Goal: Task Accomplishment & Management: Complete application form

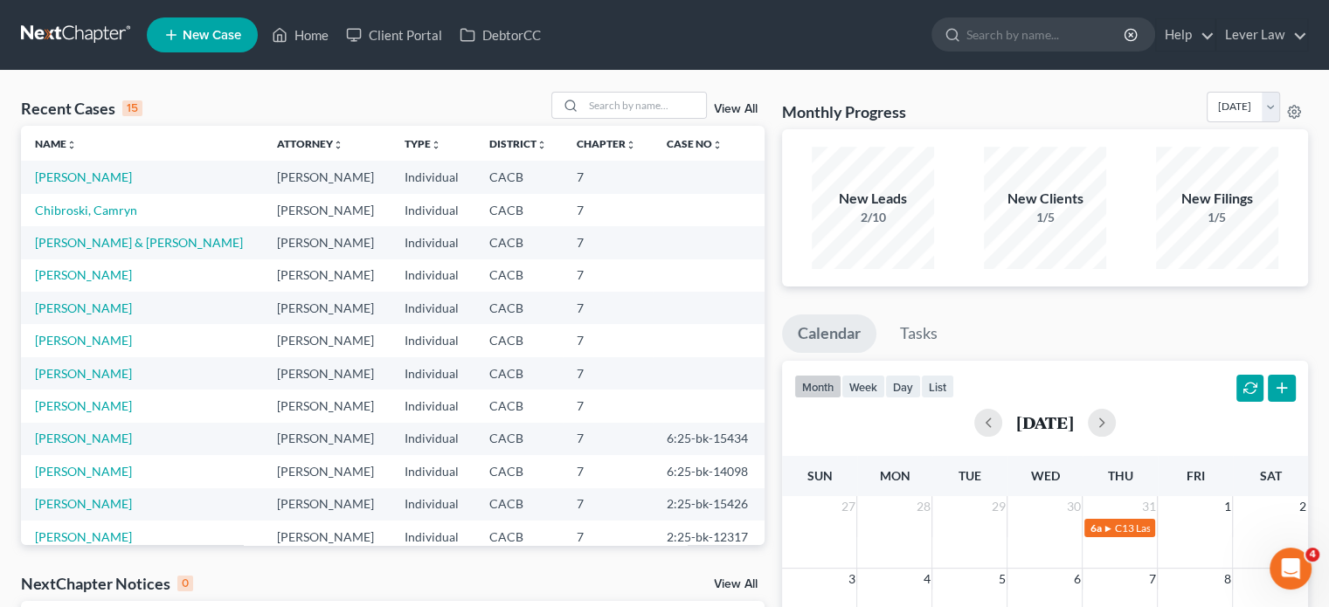
click at [231, 45] on link "New Case" at bounding box center [202, 34] width 111 height 35
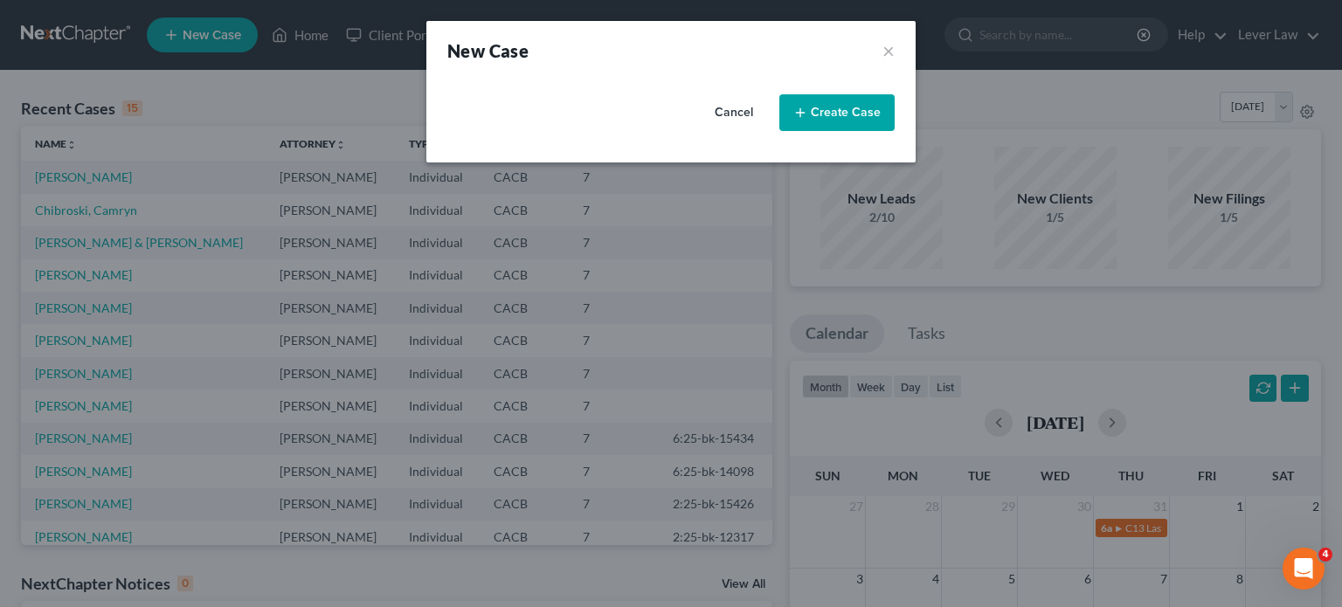
select select "7"
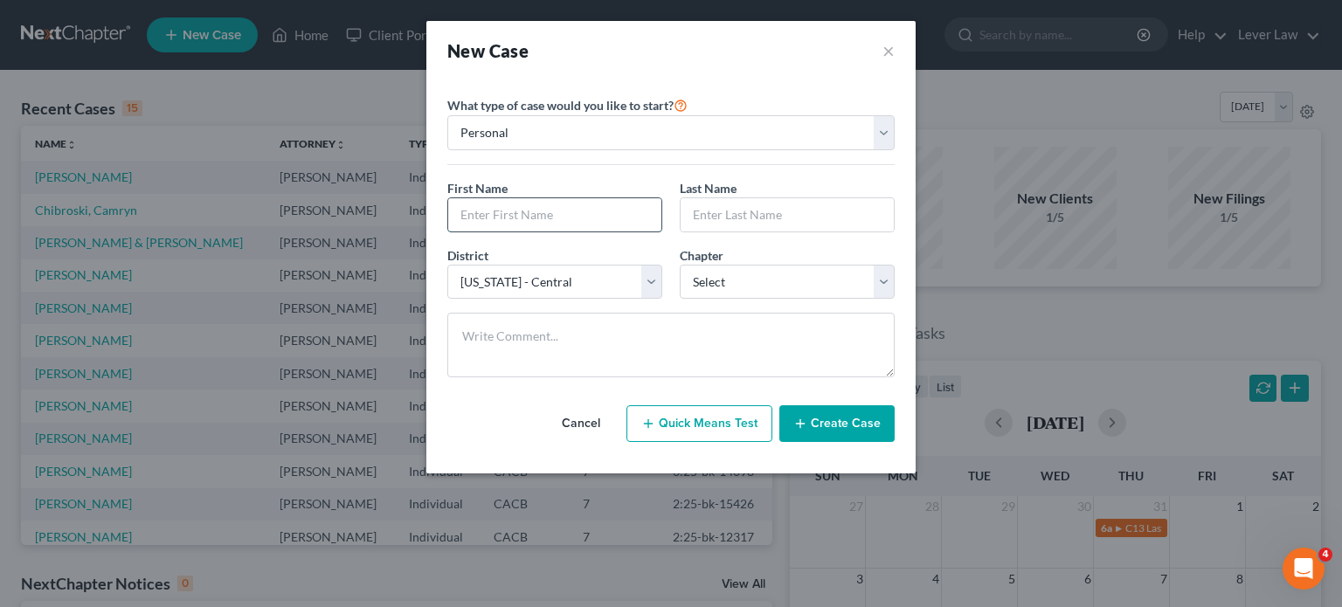
click at [577, 217] on input "text" at bounding box center [554, 214] width 213 height 33
type input "Tom"
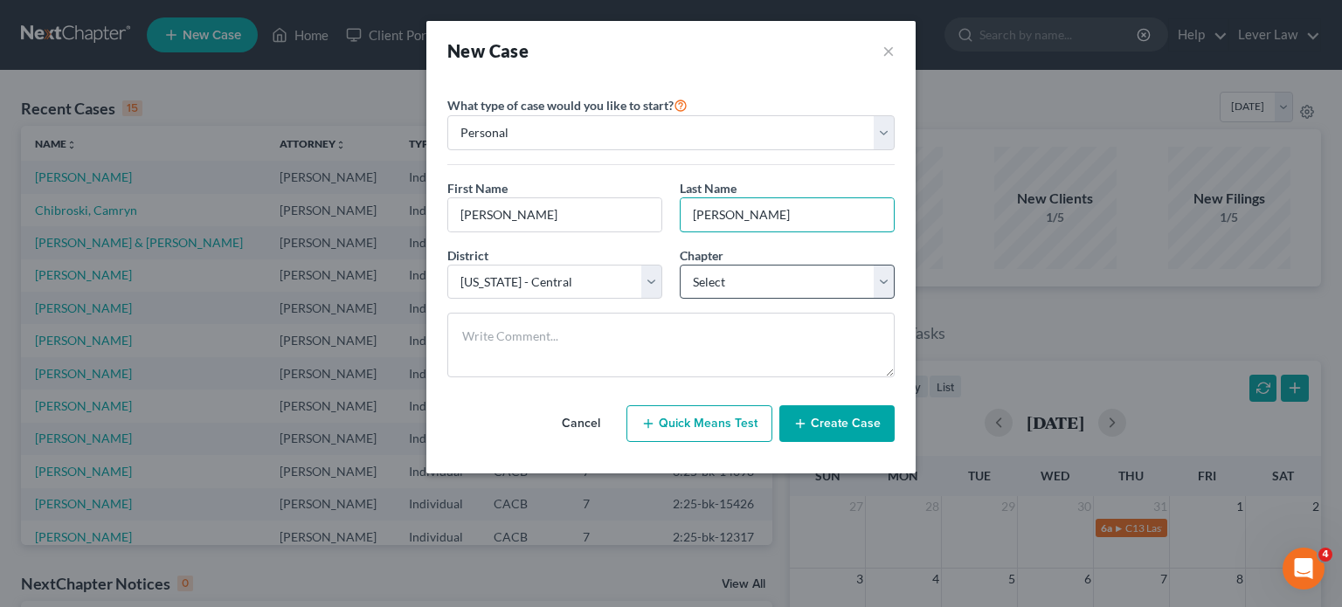
type input "DeLuca"
drag, startPoint x: 779, startPoint y: 277, endPoint x: 778, endPoint y: 290, distance: 13.1
click at [779, 277] on select "Select 7 11 12 13" at bounding box center [787, 282] width 215 height 35
select select "0"
click at [680, 265] on select "Select 7 11 12 13" at bounding box center [787, 282] width 215 height 35
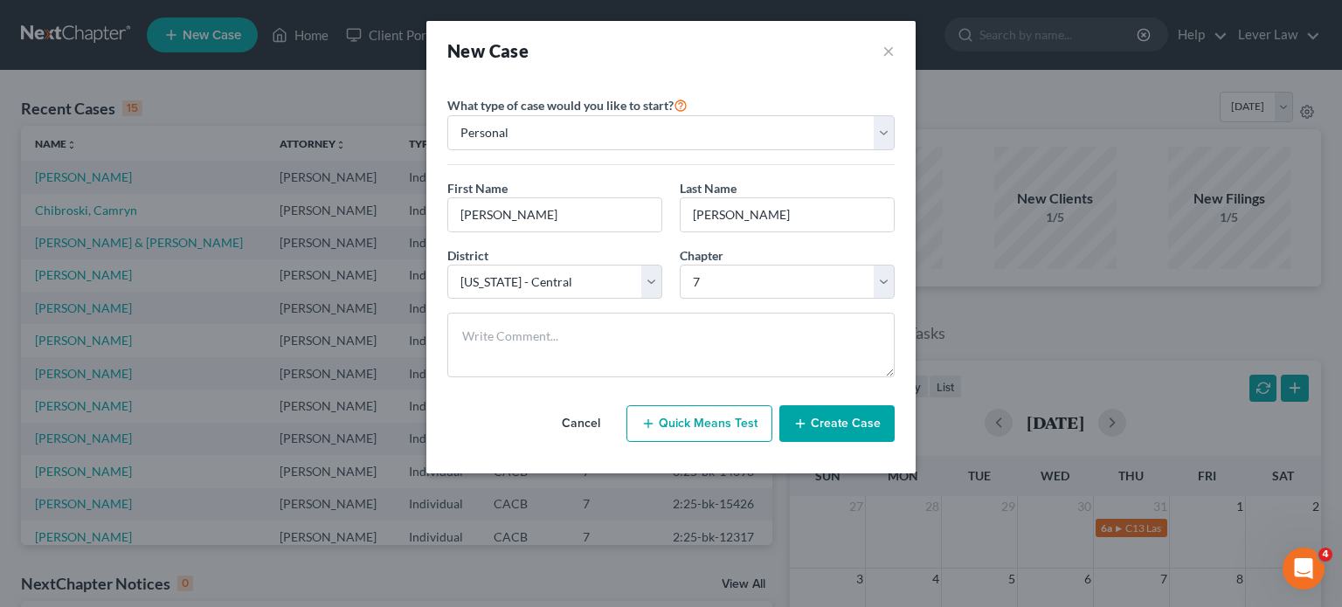
click at [819, 412] on button "Create Case" at bounding box center [836, 423] width 115 height 37
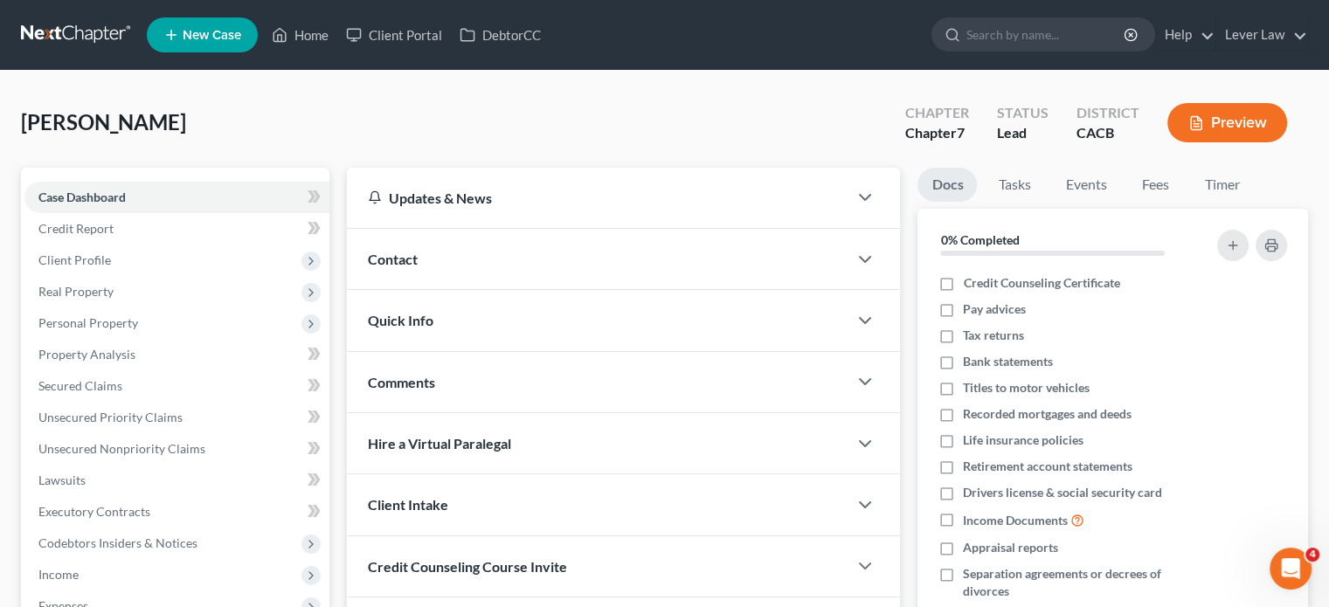
click at [87, 24] on link at bounding box center [77, 34] width 112 height 31
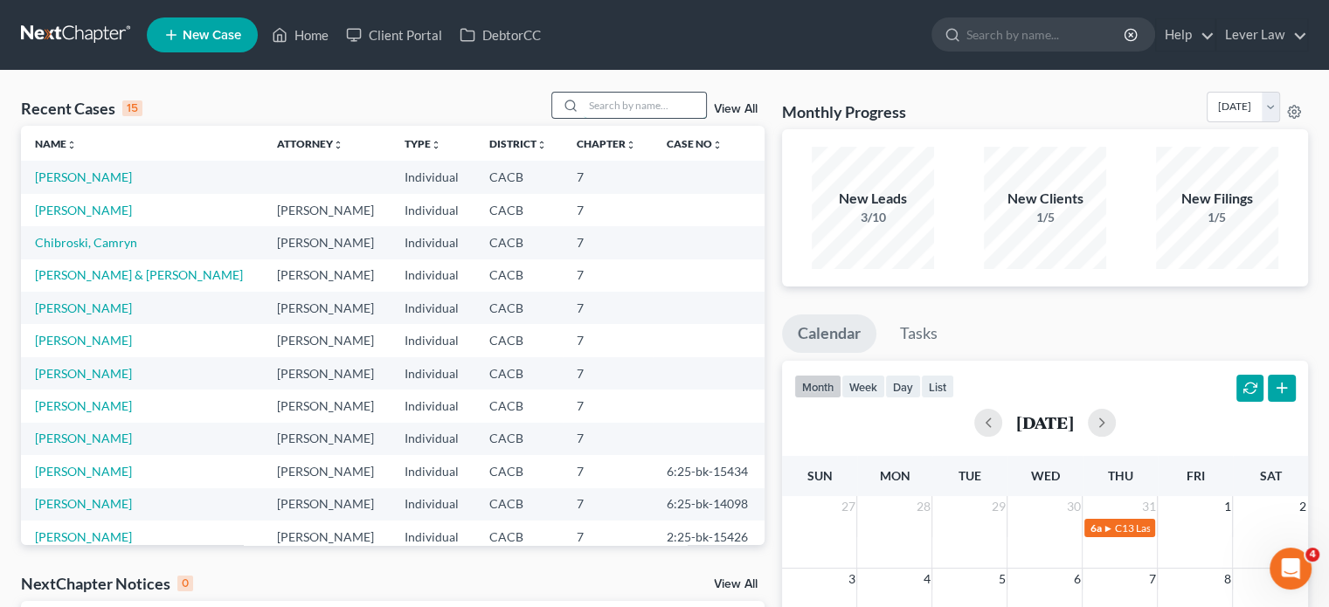
click at [637, 100] on input "search" at bounding box center [645, 105] width 122 height 25
type input "serrano"
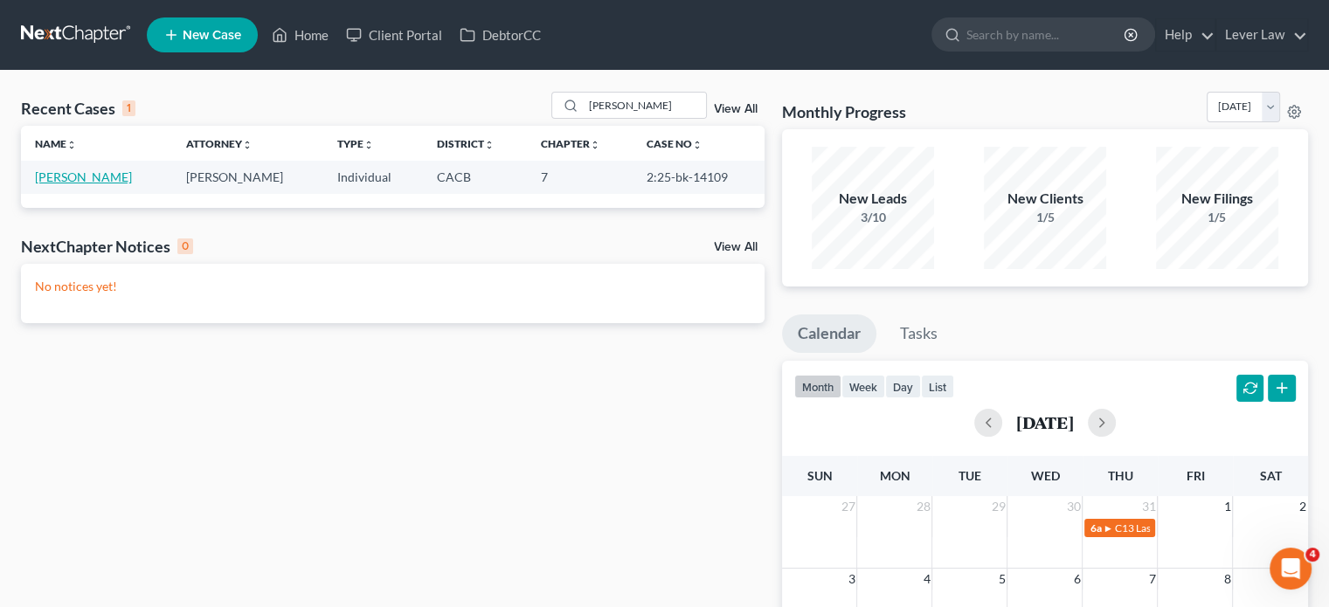
click at [105, 170] on link "[PERSON_NAME]" at bounding box center [83, 176] width 97 height 15
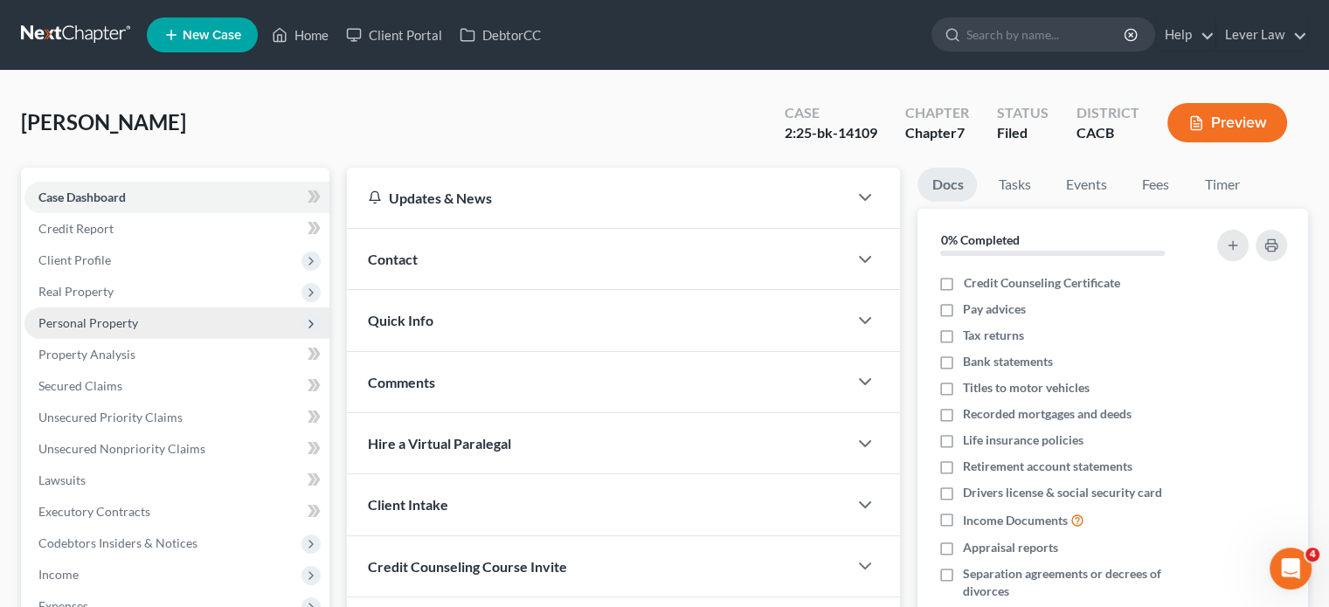
click at [107, 328] on span "Personal Property" at bounding box center [88, 322] width 100 height 15
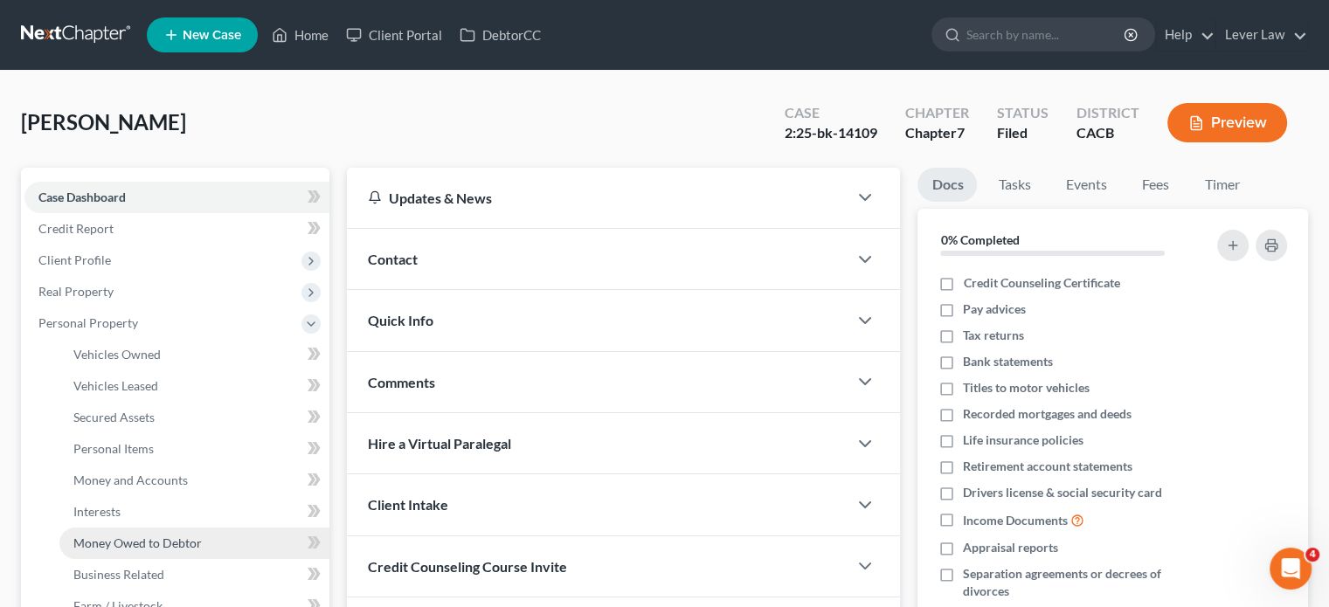
drag, startPoint x: 131, startPoint y: 537, endPoint x: 169, endPoint y: 529, distance: 38.4
click at [132, 535] on span "Money Owed to Debtor" at bounding box center [137, 542] width 128 height 15
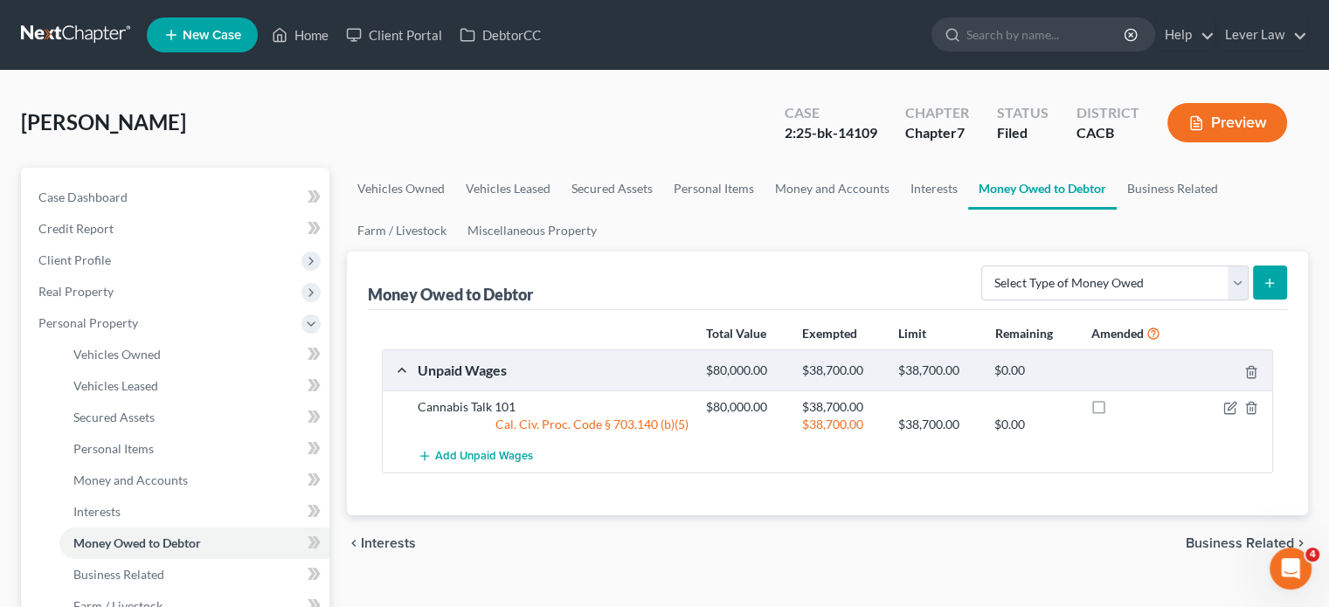
click at [92, 38] on link at bounding box center [77, 34] width 112 height 31
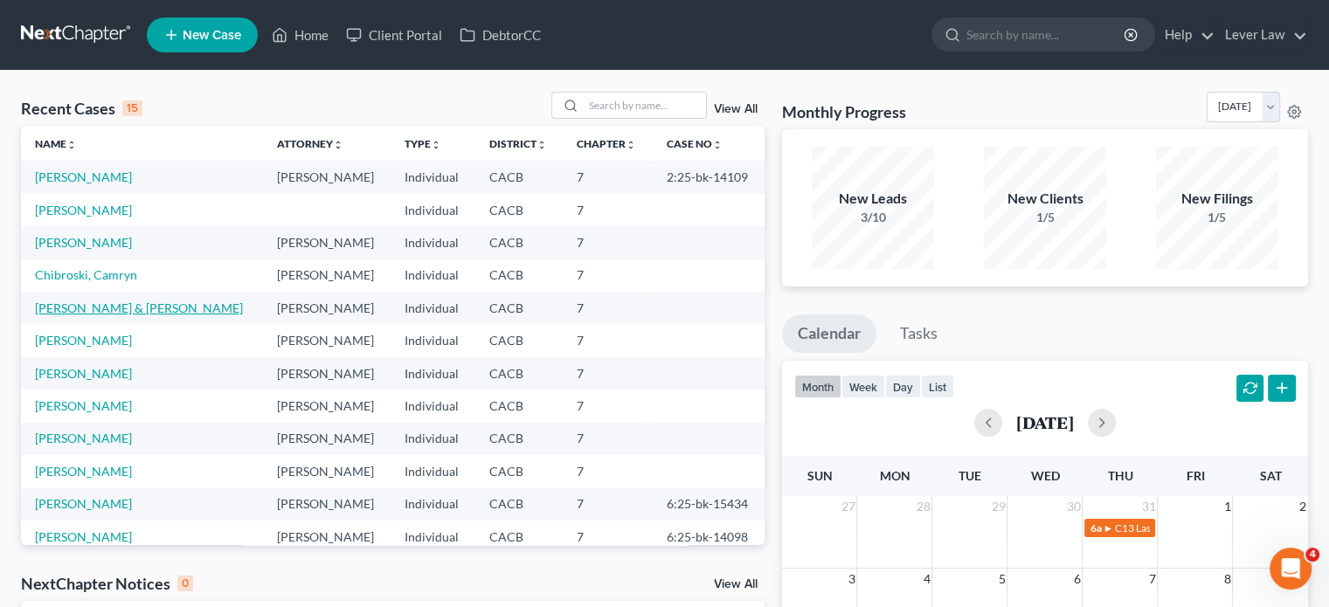
click at [142, 308] on link "[PERSON_NAME] & [PERSON_NAME]" at bounding box center [139, 308] width 208 height 15
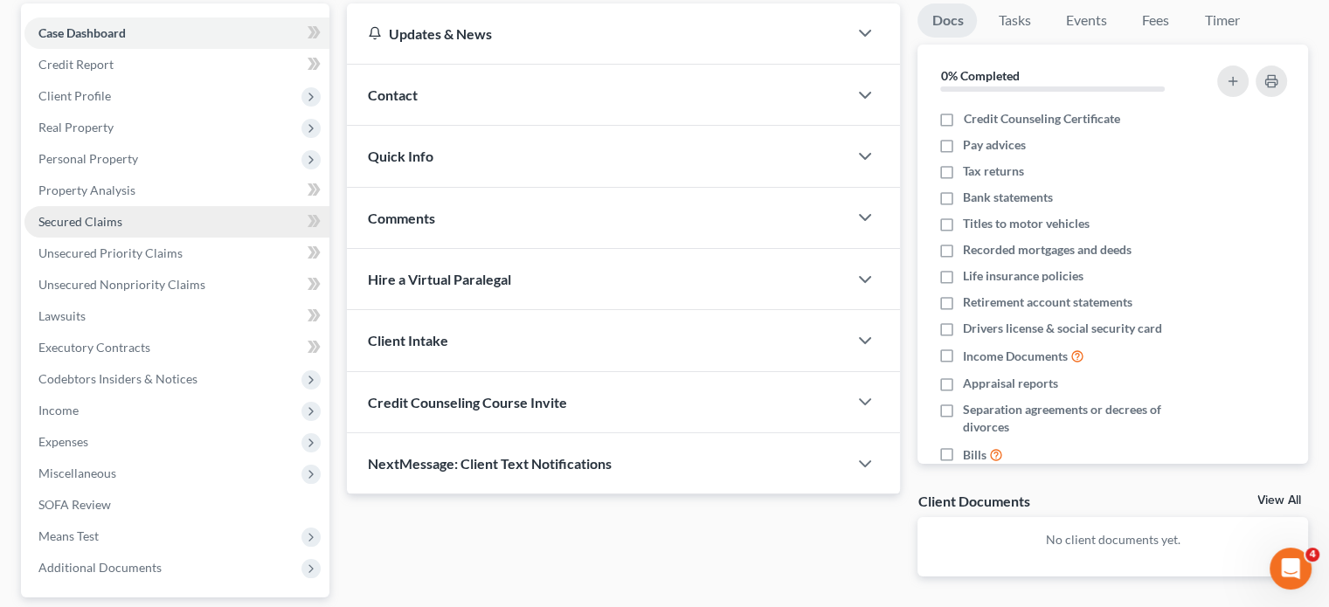
scroll to position [175, 0]
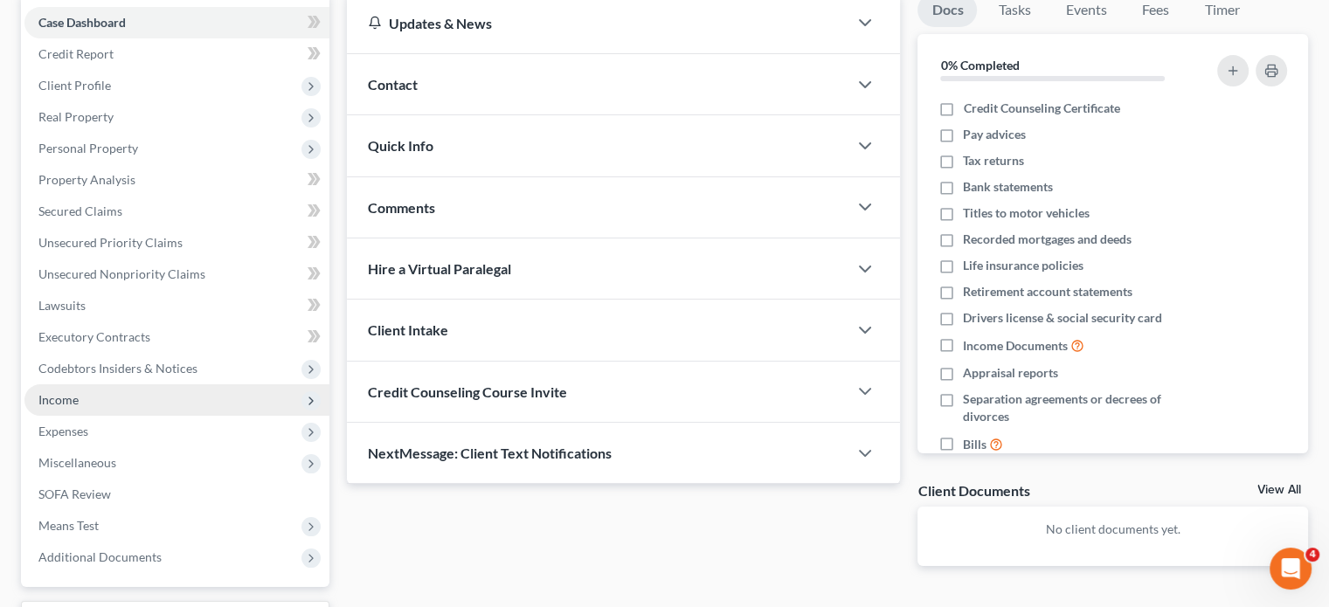
click at [111, 397] on span "Income" at bounding box center [176, 399] width 305 height 31
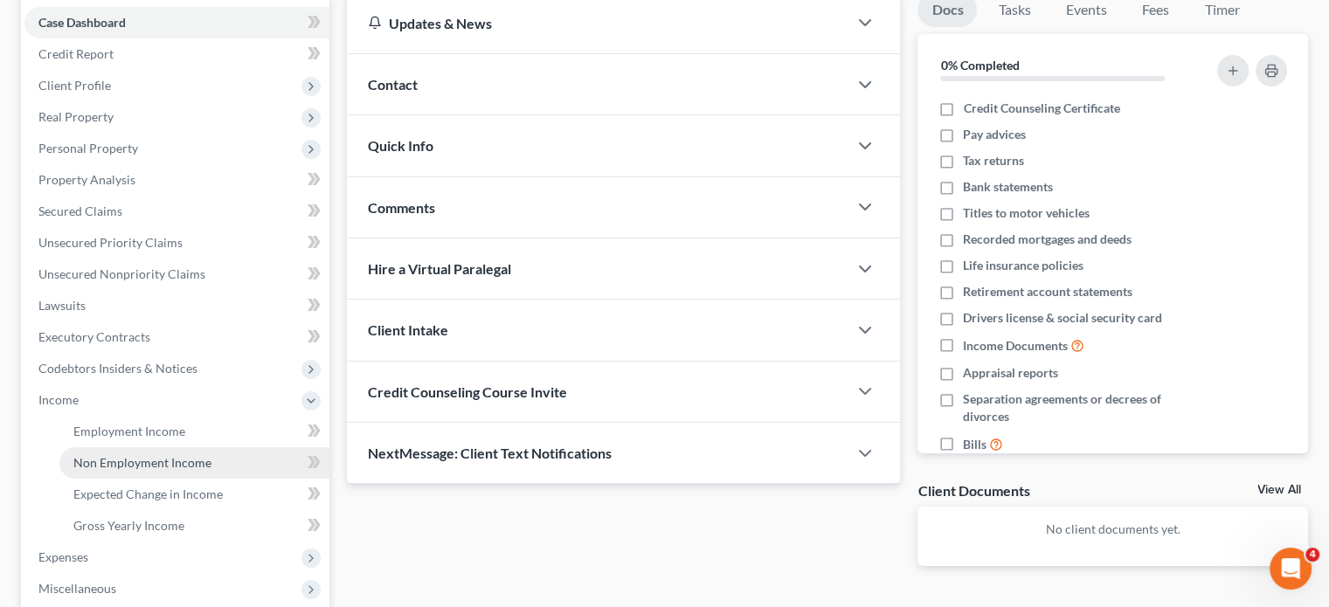
click at [125, 461] on span "Non Employment Income" at bounding box center [142, 462] width 138 height 15
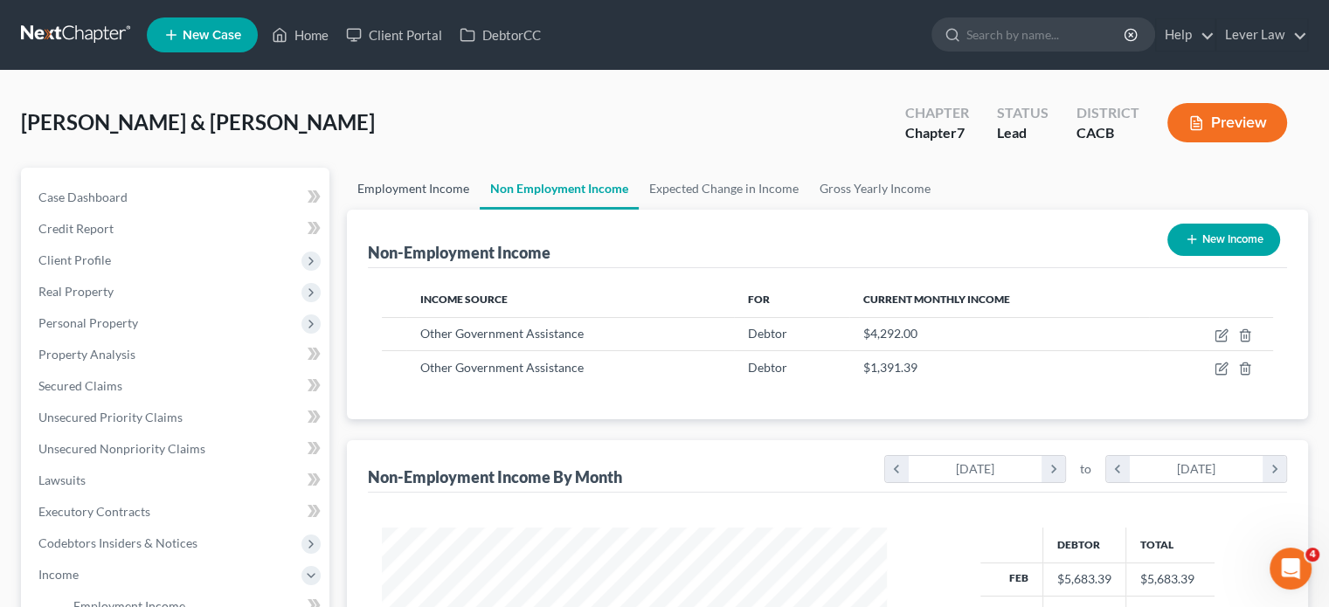
scroll to position [311, 539]
click at [441, 198] on link "Employment Income" at bounding box center [413, 189] width 133 height 42
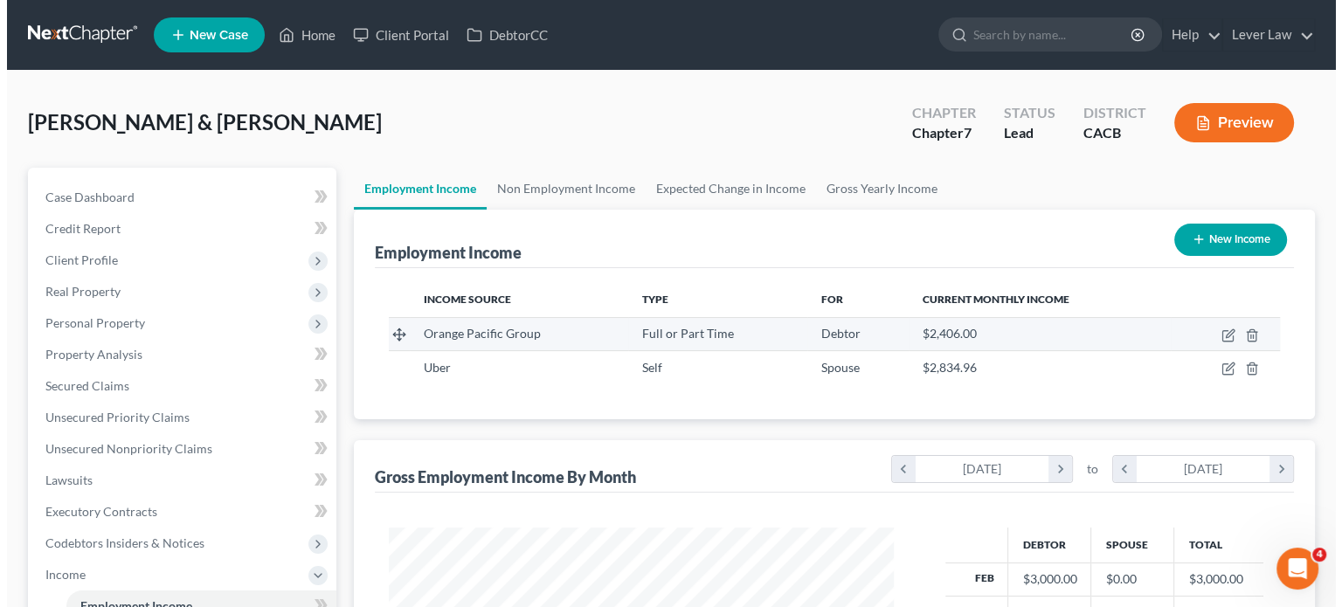
scroll to position [311, 539]
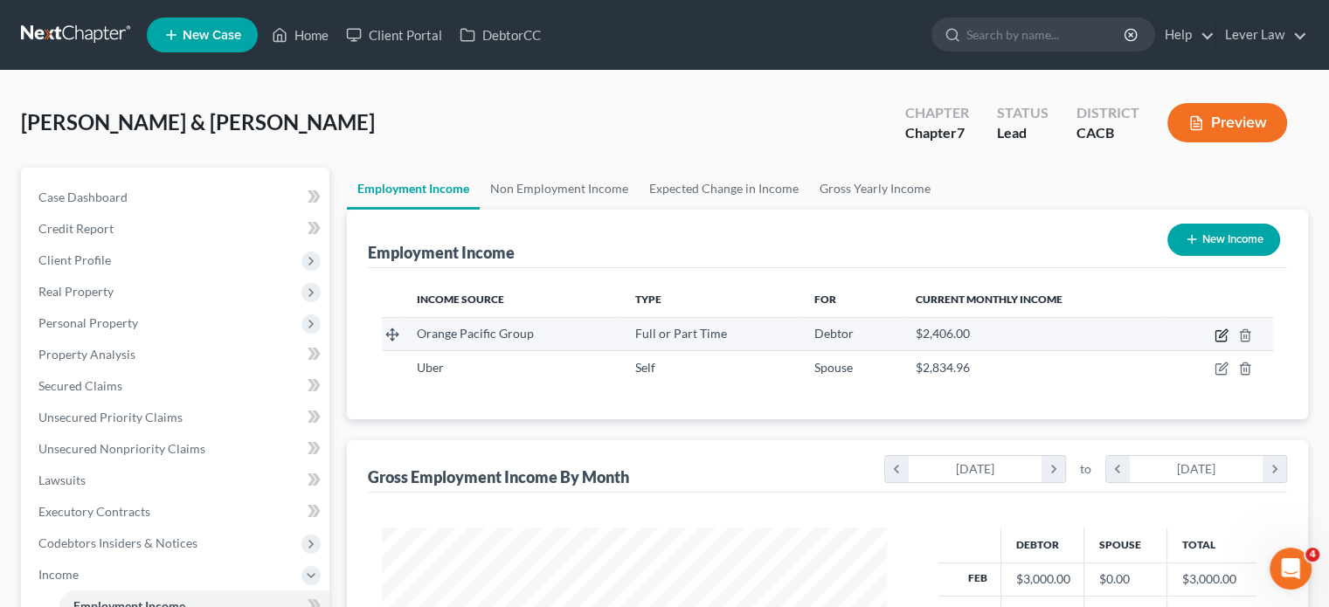
click at [1220, 335] on icon "button" at bounding box center [1221, 335] width 14 height 14
select select "0"
select select "4"
select select "0"
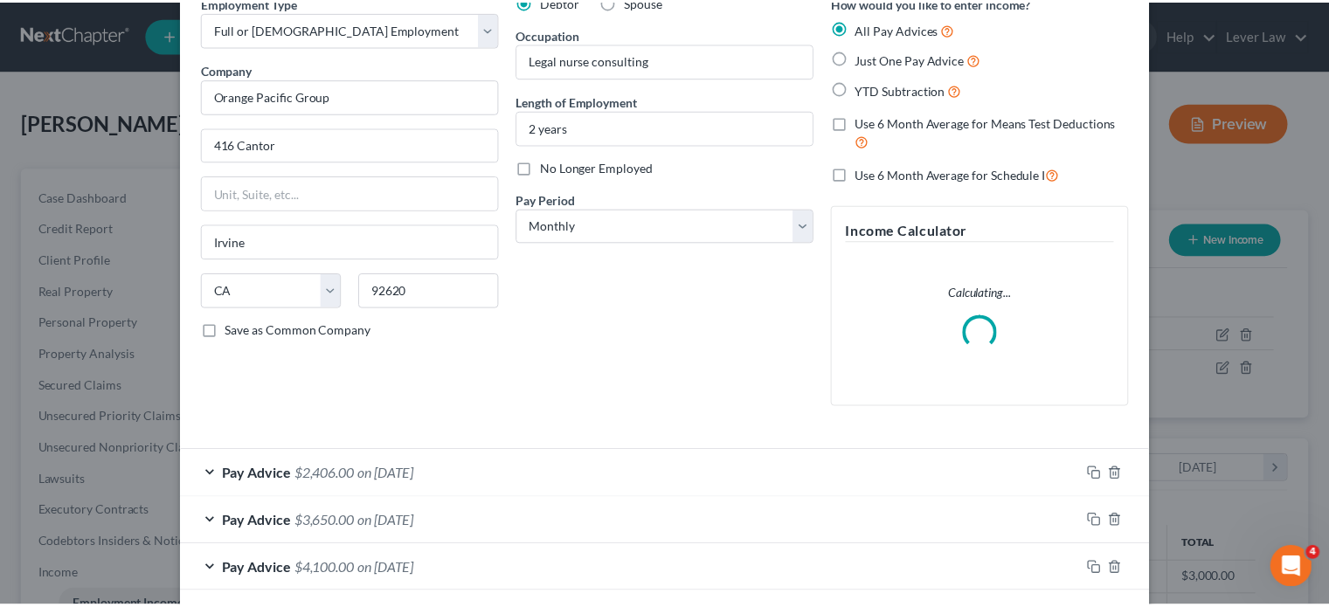
scroll to position [0, 0]
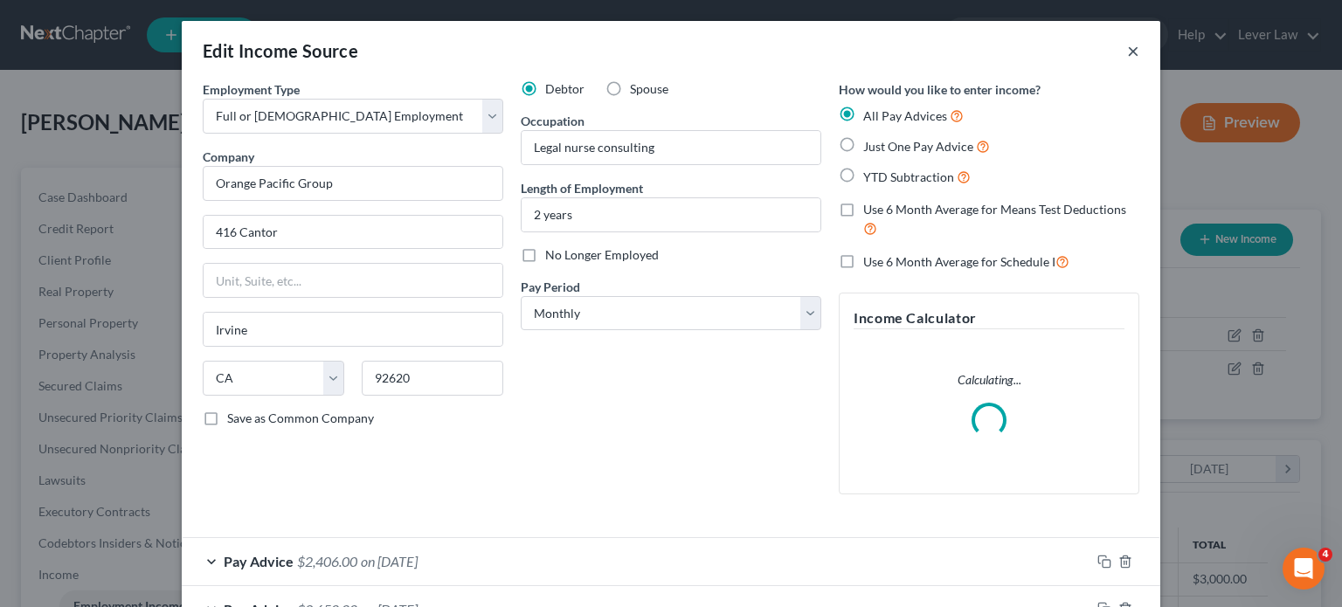
click at [1132, 52] on button "×" at bounding box center [1133, 50] width 12 height 21
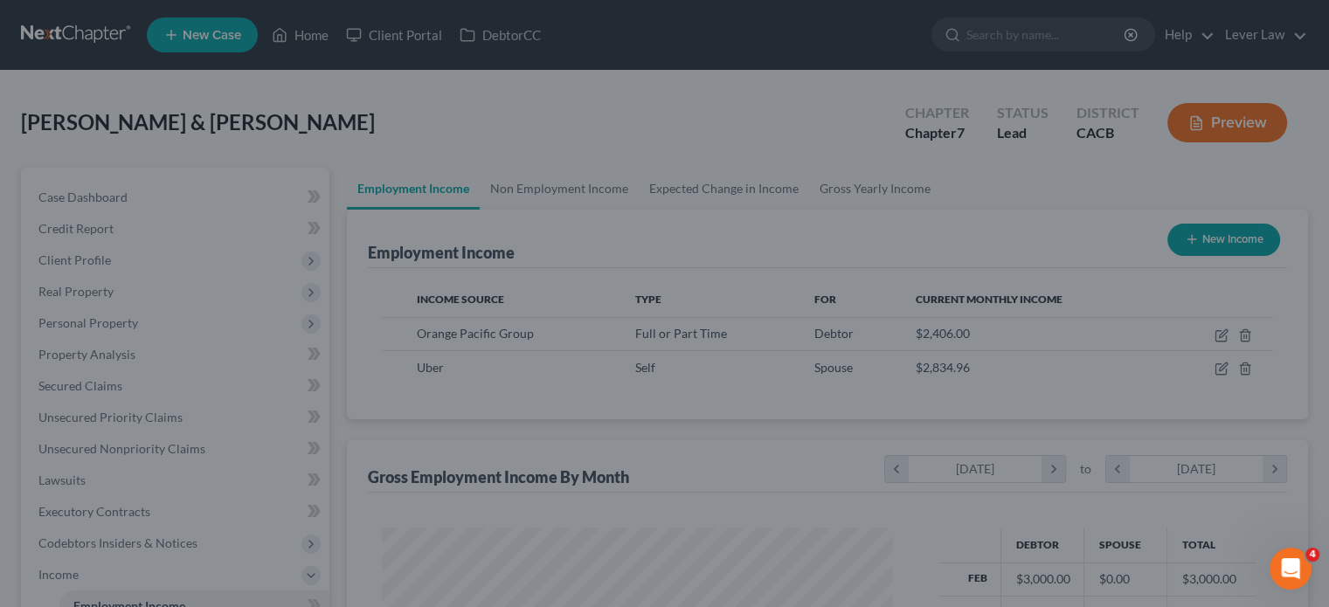
scroll to position [873257, 873028]
